Goal: Task Accomplishment & Management: Use online tool/utility

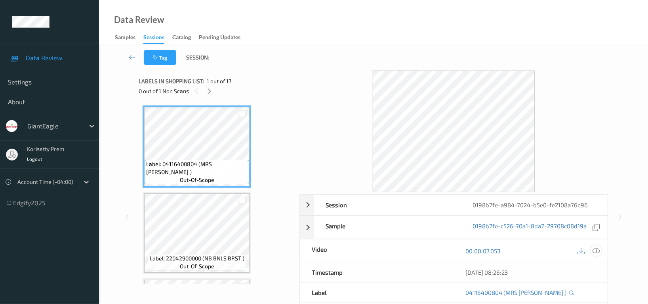
click at [597, 251] on icon at bounding box center [595, 250] width 7 height 7
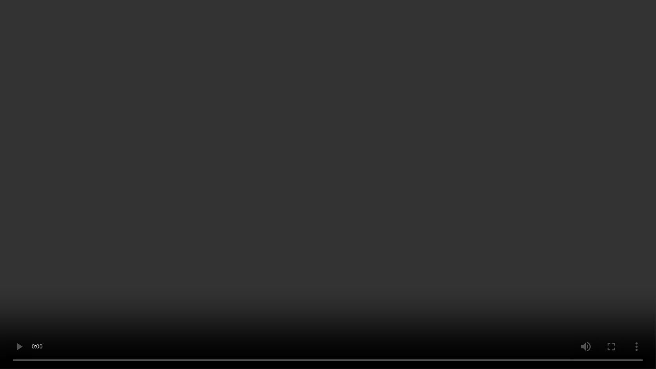
click at [225, 268] on video at bounding box center [328, 184] width 656 height 369
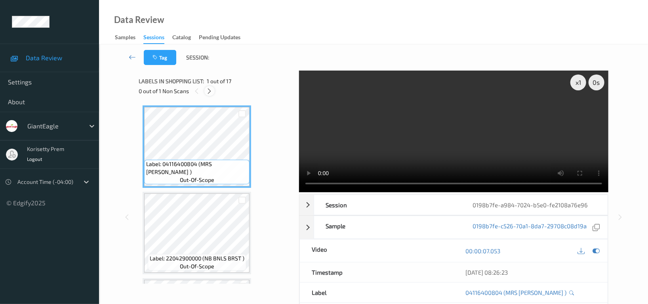
click at [213, 91] on div at bounding box center [209, 91] width 10 height 10
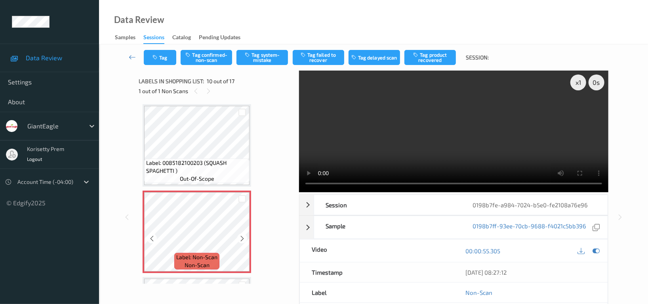
click at [192, 253] on span "Label: Non-Scan" at bounding box center [196, 257] width 41 height 8
click at [493, 144] on video at bounding box center [453, 131] width 309 height 122
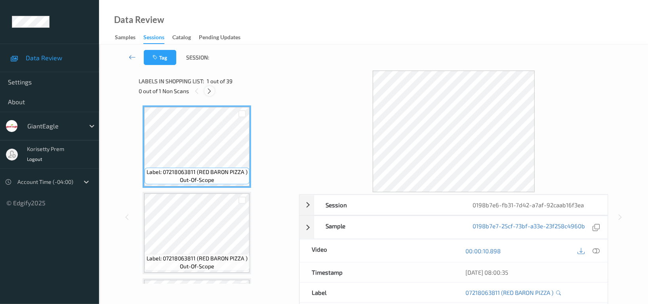
click at [209, 89] on icon at bounding box center [209, 90] width 7 height 7
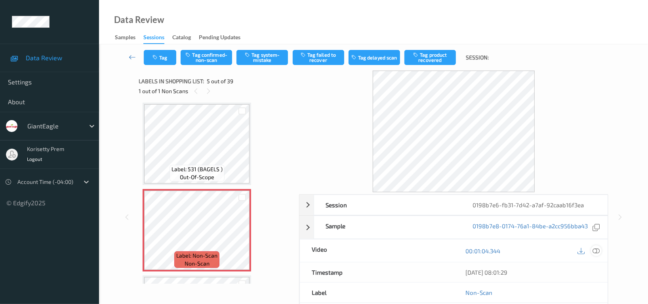
click at [594, 247] on icon at bounding box center [595, 250] width 7 height 7
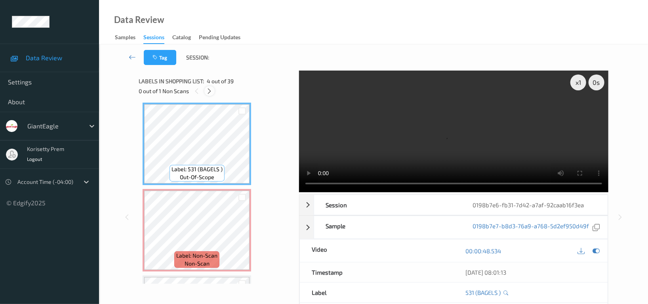
click at [210, 90] on icon at bounding box center [209, 90] width 7 height 7
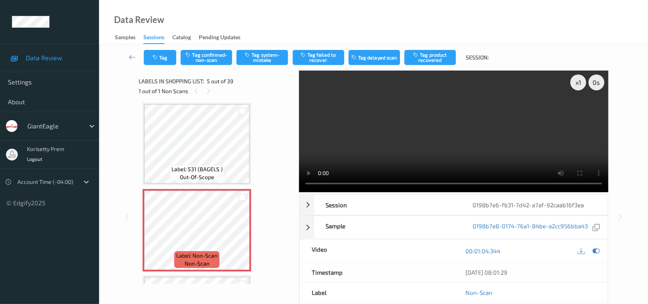
click at [445, 131] on video at bounding box center [453, 131] width 309 height 122
click at [357, 151] on video at bounding box center [453, 131] width 309 height 122
click at [394, 154] on video at bounding box center [453, 131] width 309 height 122
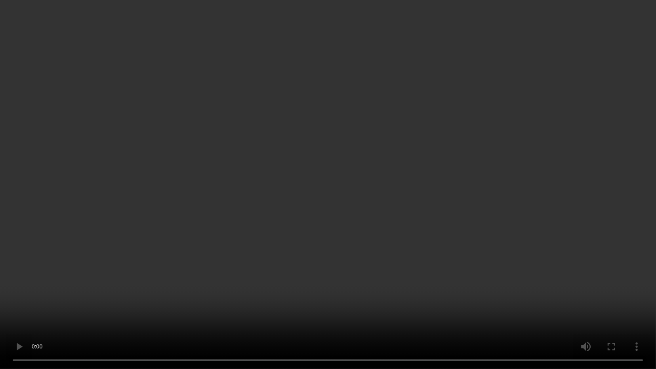
click at [526, 189] on video at bounding box center [328, 184] width 656 height 369
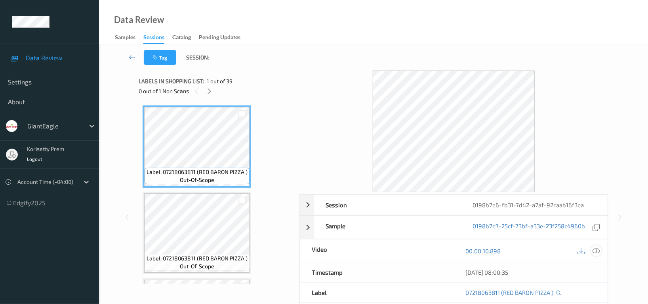
click at [596, 251] on icon at bounding box center [595, 250] width 7 height 7
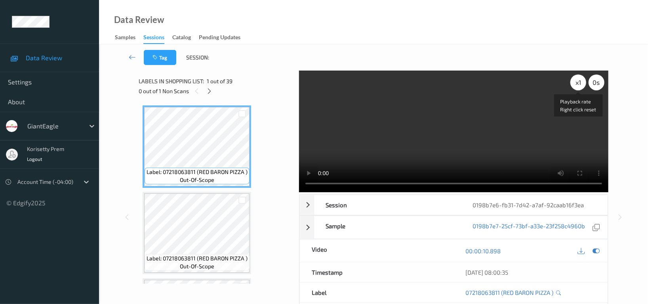
click at [580, 79] on div "x 1" at bounding box center [578, 82] width 16 height 16
click at [572, 84] on div "x 2" at bounding box center [578, 82] width 16 height 16
click at [572, 84] on div "x 4" at bounding box center [578, 82] width 16 height 16
click at [572, 84] on div "x 8" at bounding box center [578, 82] width 16 height 16
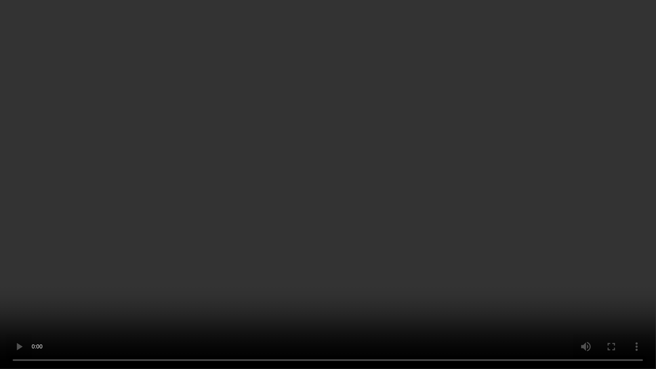
click at [287, 298] on video at bounding box center [328, 184] width 656 height 369
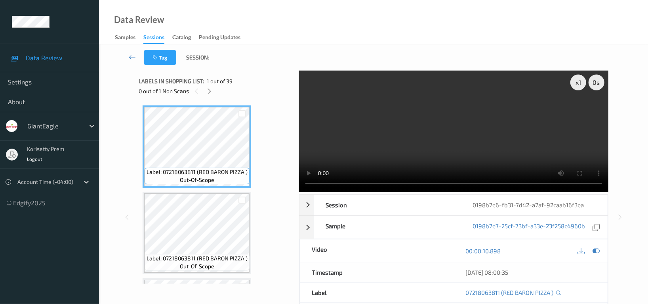
click at [447, 123] on video at bounding box center [453, 131] width 309 height 122
click at [579, 79] on div "x 1" at bounding box center [578, 82] width 16 height 16
click at [580, 80] on div "x 2" at bounding box center [578, 82] width 16 height 16
click at [483, 127] on video at bounding box center [453, 131] width 309 height 122
click at [578, 79] on div "x 4" at bounding box center [578, 82] width 16 height 16
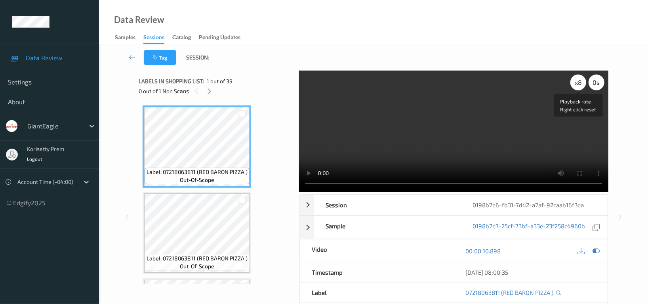
click at [578, 79] on div "x 8" at bounding box center [578, 82] width 16 height 16
click at [578, 79] on div "x 1" at bounding box center [578, 82] width 16 height 16
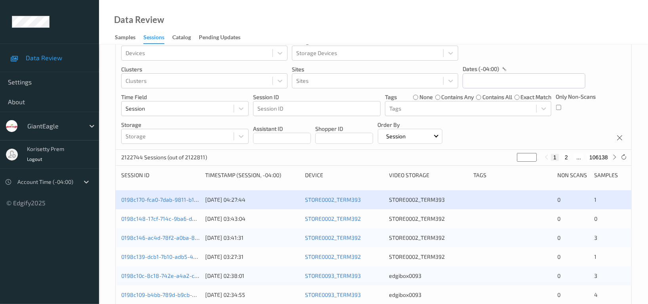
scroll to position [21, 0]
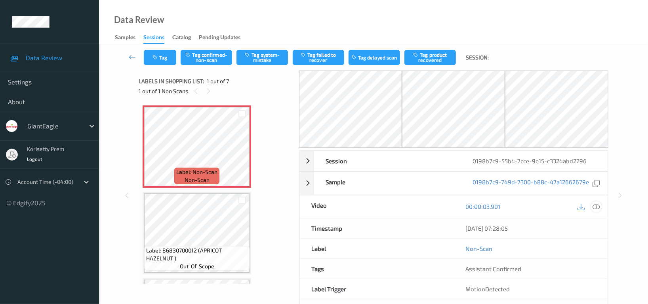
click at [597, 206] on icon at bounding box center [595, 206] width 7 height 7
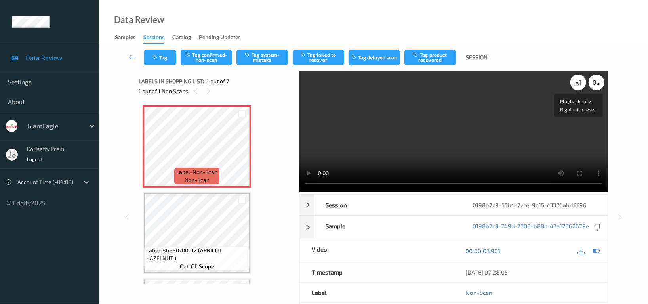
click at [576, 87] on div "x 1" at bounding box center [578, 82] width 16 height 16
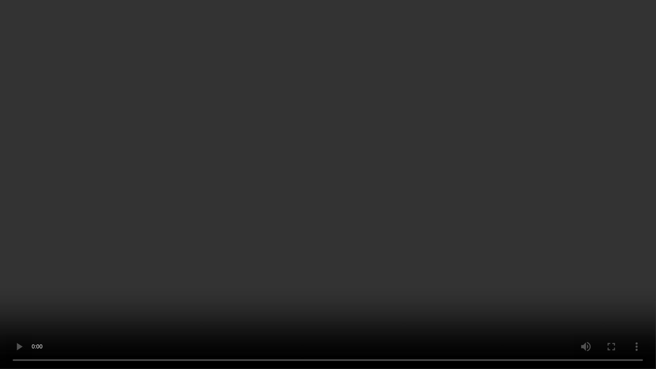
click at [429, 215] on video at bounding box center [328, 184] width 656 height 369
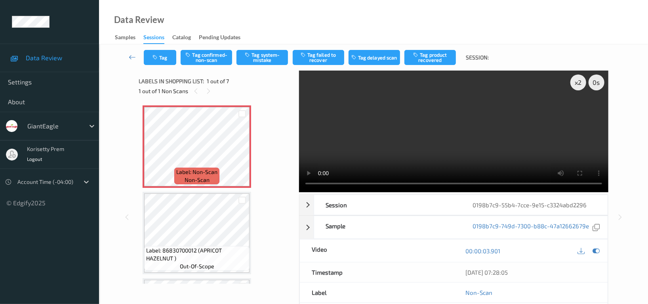
click at [449, 111] on video at bounding box center [453, 131] width 309 height 122
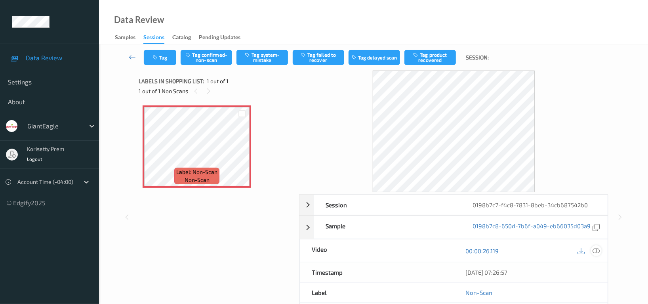
click at [597, 251] on icon at bounding box center [595, 250] width 7 height 7
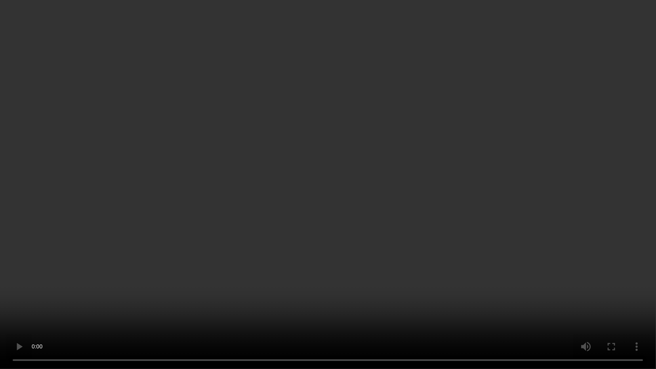
click at [0, 284] on video at bounding box center [328, 184] width 656 height 369
click at [118, 303] on video at bounding box center [328, 184] width 656 height 369
click at [321, 238] on video at bounding box center [328, 184] width 656 height 369
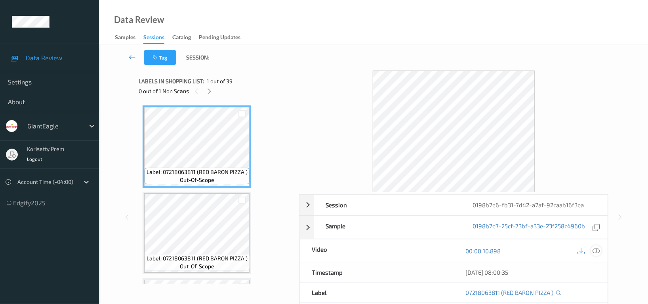
click at [598, 251] on icon at bounding box center [595, 250] width 7 height 7
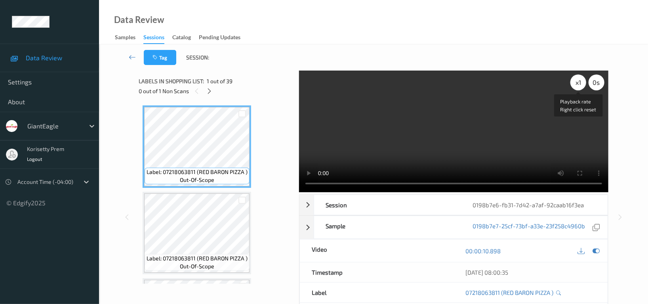
click at [580, 84] on div "x 1" at bounding box center [578, 82] width 16 height 16
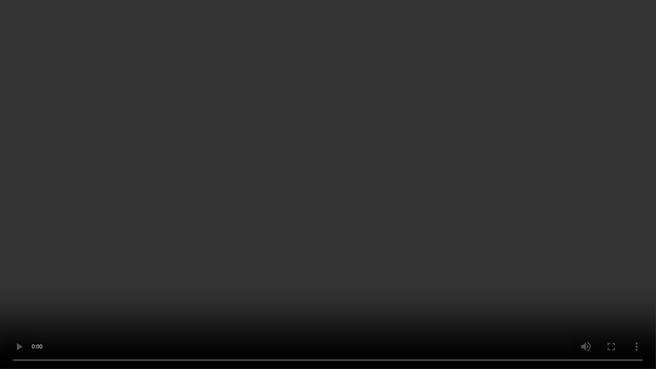
click at [463, 201] on video at bounding box center [328, 184] width 656 height 369
click at [491, 49] on video at bounding box center [328, 184] width 656 height 369
click at [485, 99] on video at bounding box center [328, 184] width 656 height 369
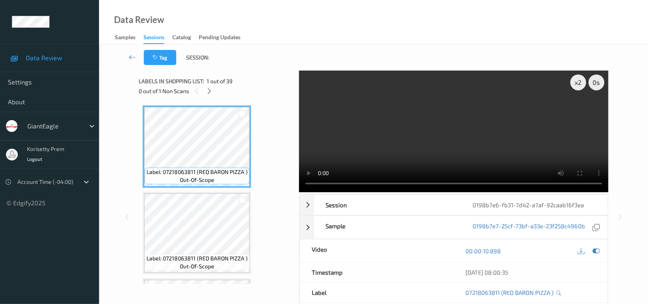
click at [485, 132] on video at bounding box center [453, 131] width 309 height 122
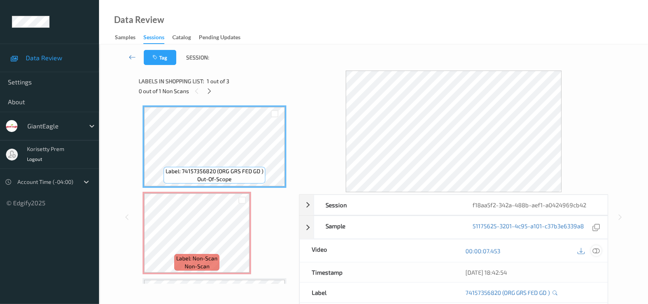
click at [596, 251] on icon at bounding box center [595, 250] width 7 height 7
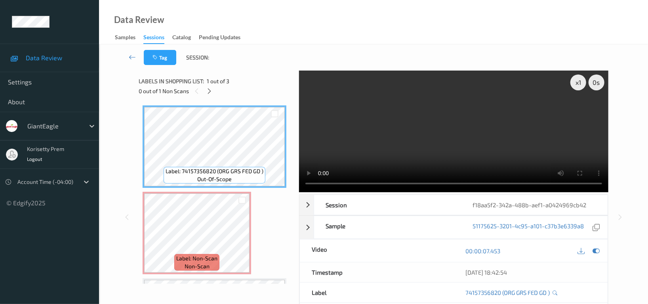
click at [422, 131] on video at bounding box center [453, 131] width 309 height 122
